Goal: Task Accomplishment & Management: Use online tool/utility

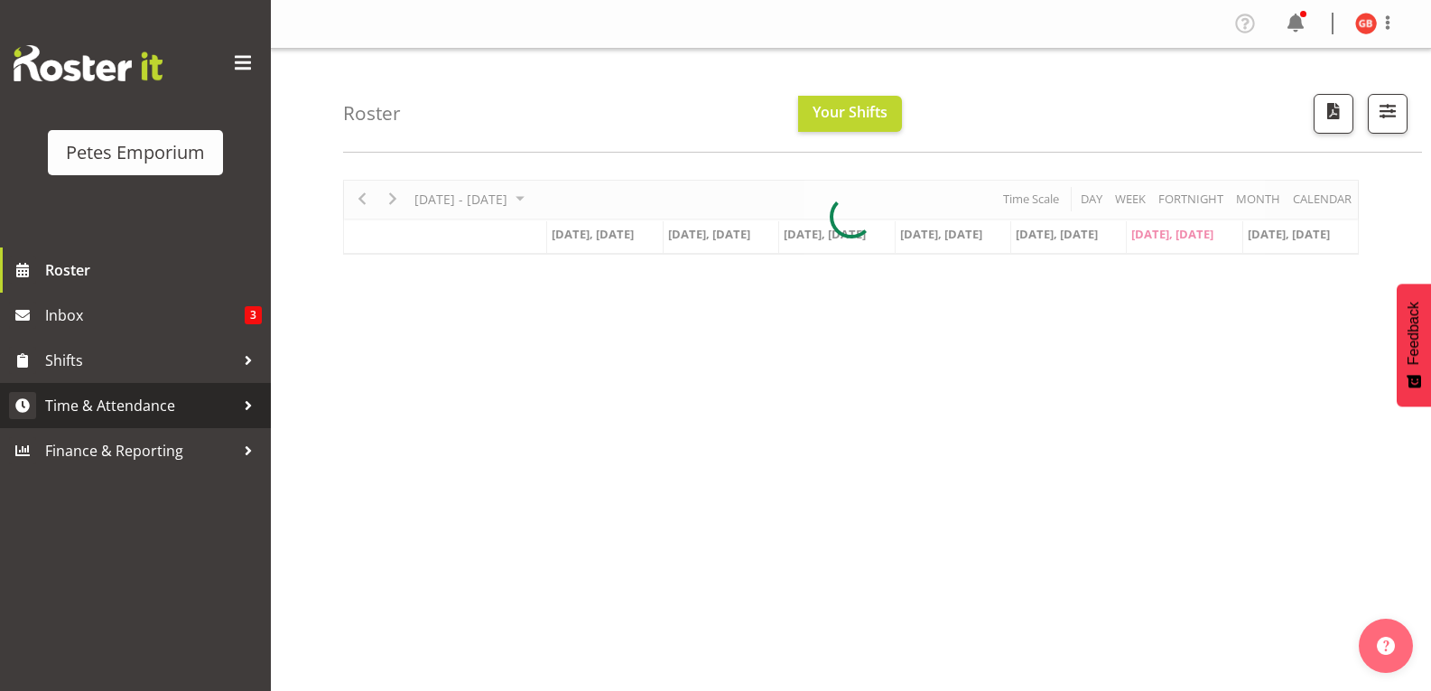
click at [163, 401] on span "Time & Attendance" at bounding box center [140, 405] width 190 height 27
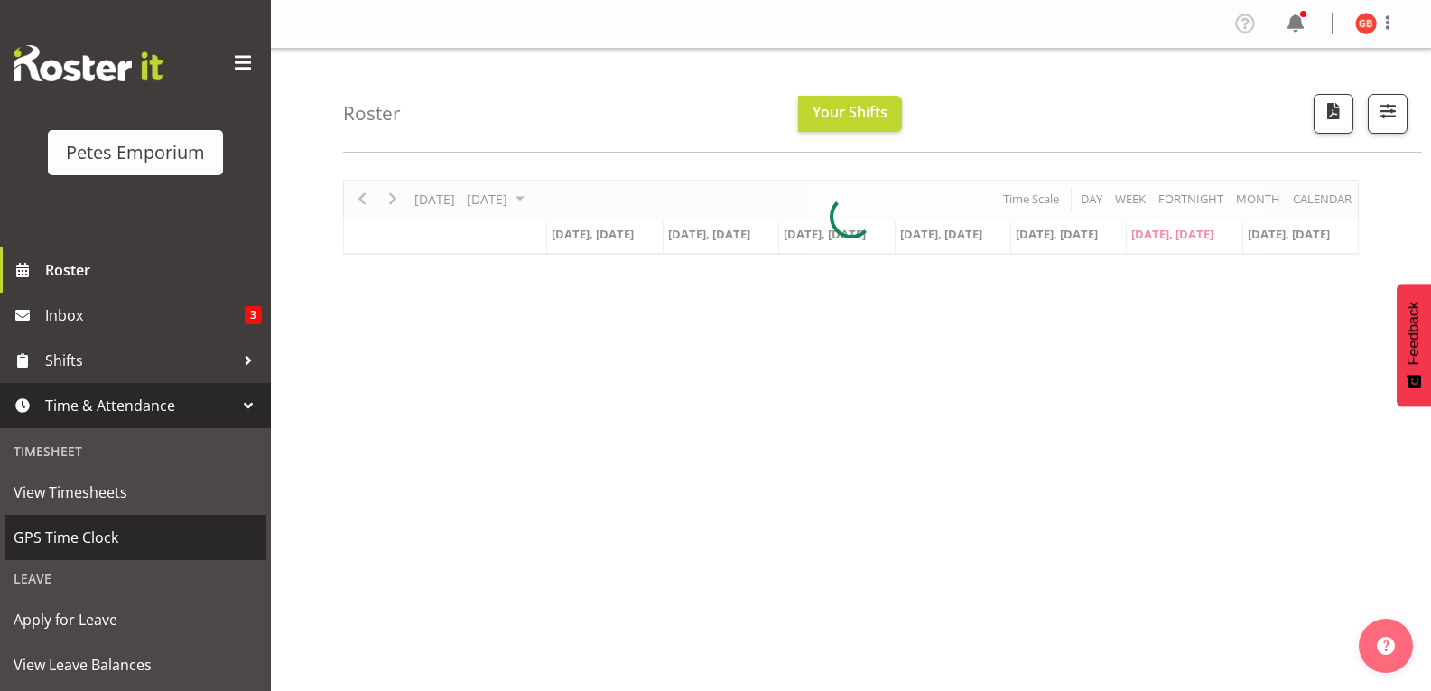
click at [99, 545] on span "GPS Time Clock" at bounding box center [136, 537] width 244 height 27
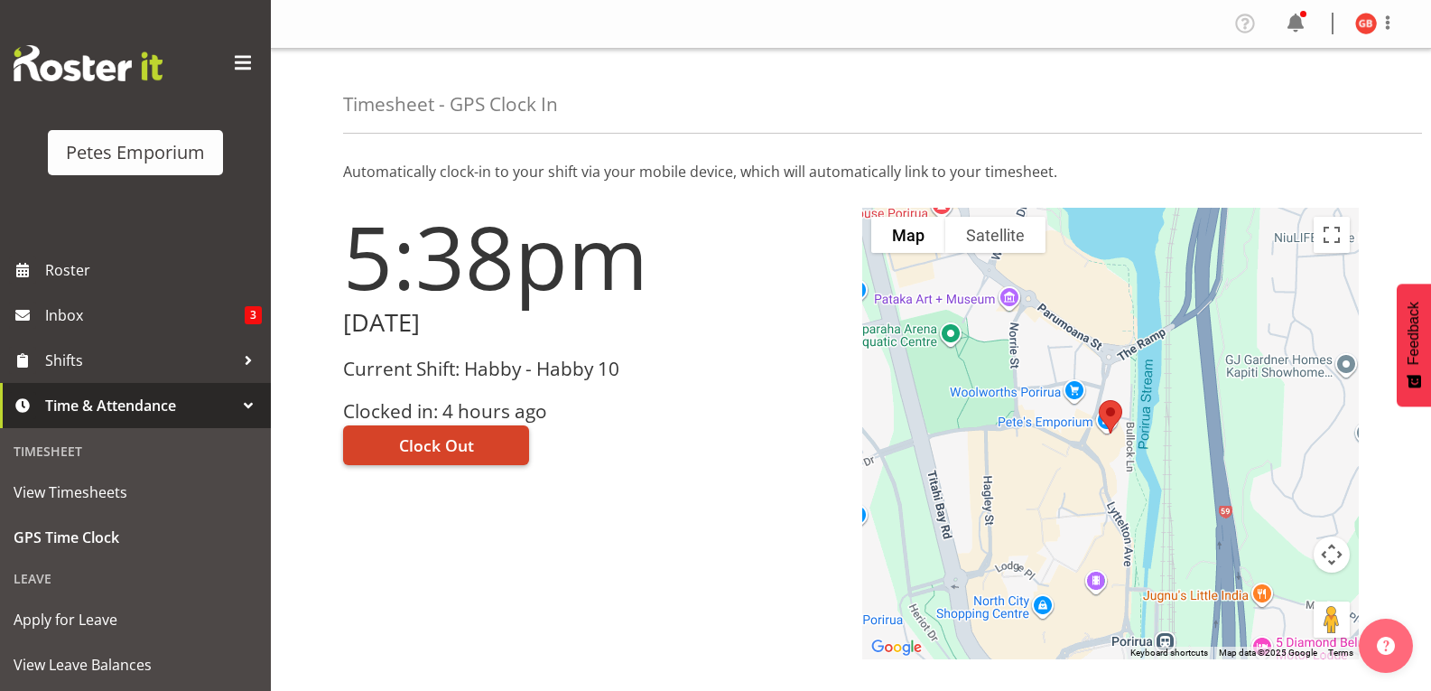
click at [485, 434] on button "Clock Out" at bounding box center [436, 445] width 186 height 40
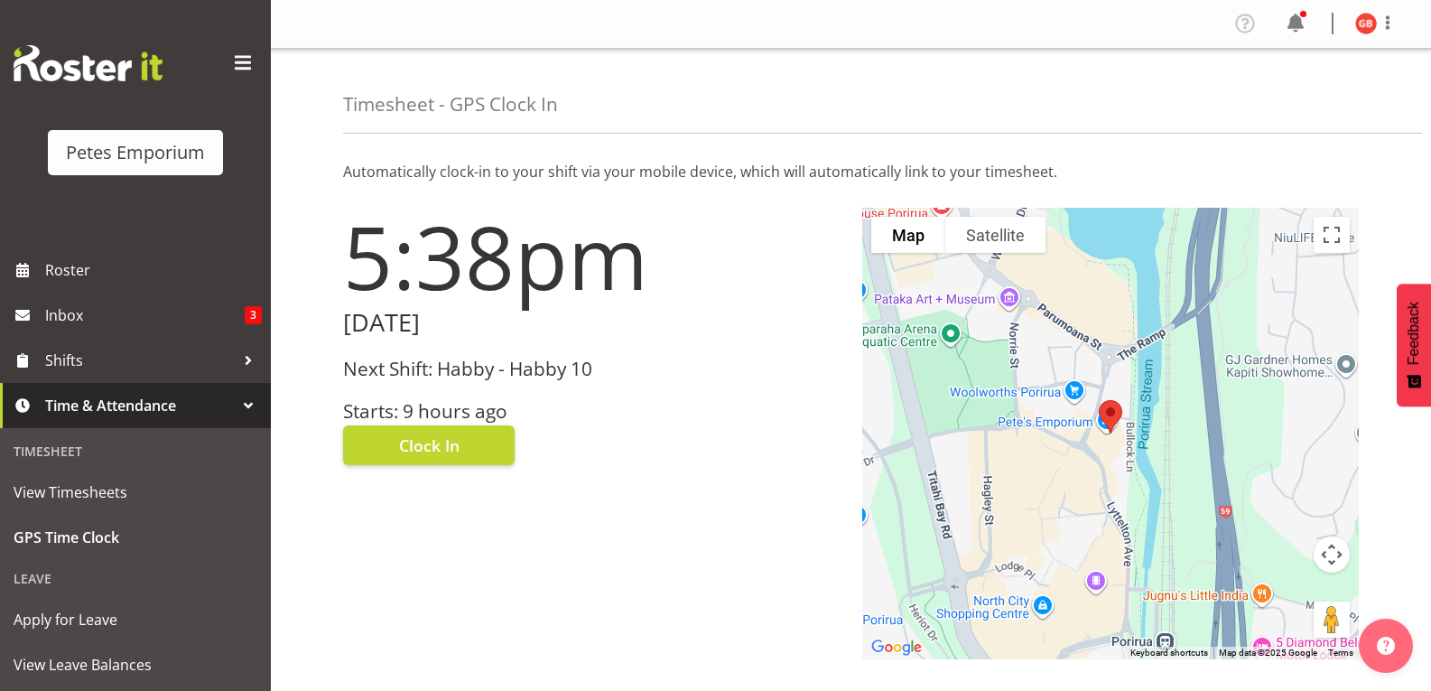
click at [1362, 21] on img at bounding box center [1366, 24] width 22 height 22
click at [1289, 97] on link "Log Out" at bounding box center [1311, 95] width 173 height 32
